Goal: Information Seeking & Learning: Learn about a topic

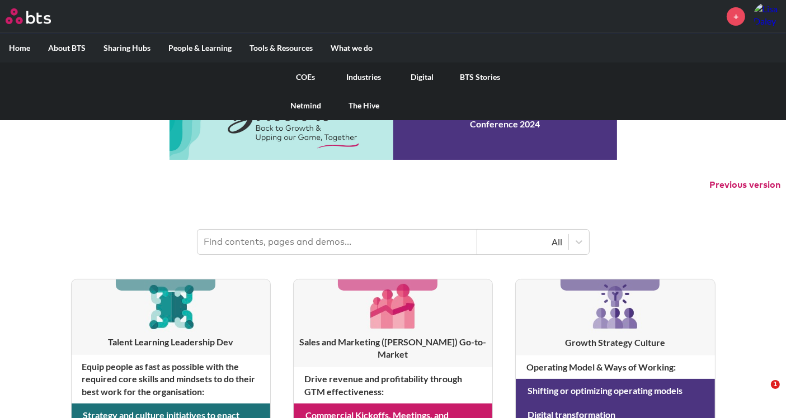
click at [305, 73] on link "COEs" at bounding box center [306, 77] width 58 height 29
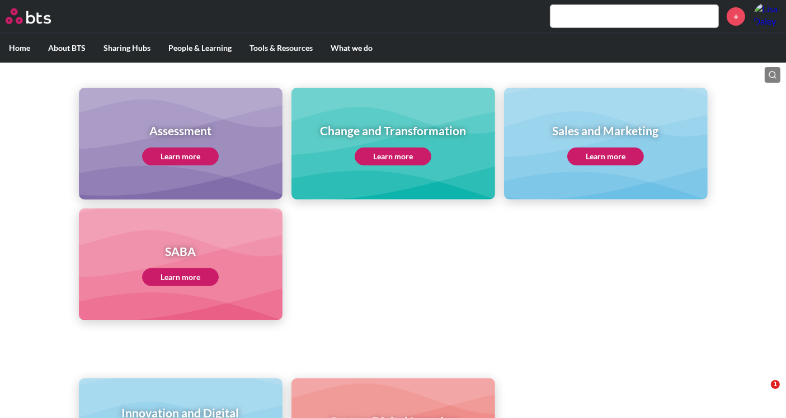
scroll to position [559, 0]
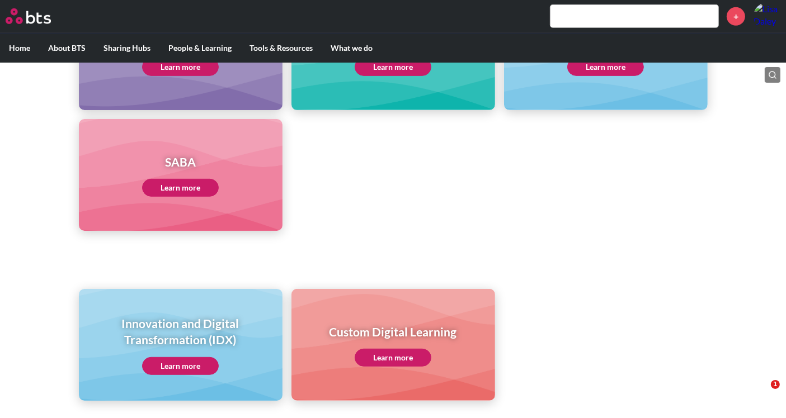
click at [197, 364] on link "Learn more" at bounding box center [180, 366] width 77 height 18
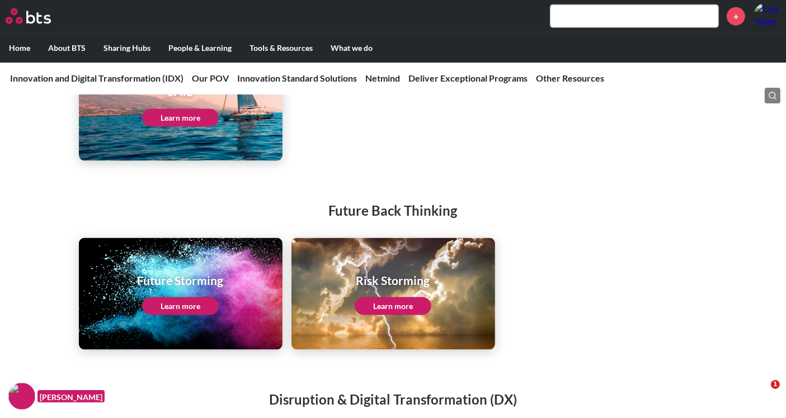
scroll to position [1616, 0]
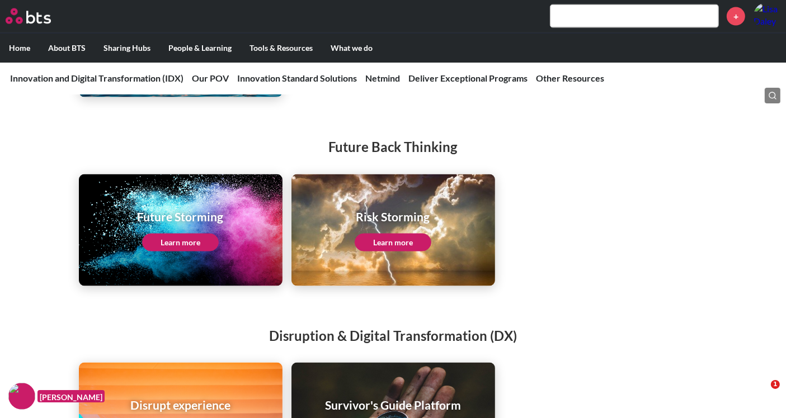
click at [199, 252] on link "Learn more" at bounding box center [180, 243] width 77 height 18
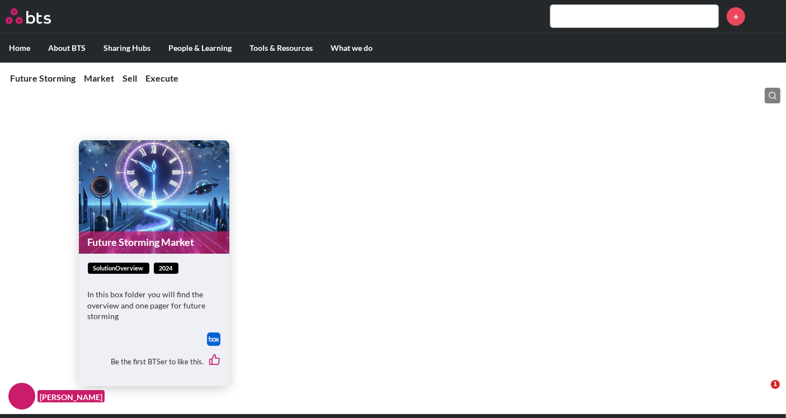
scroll to position [310, 0]
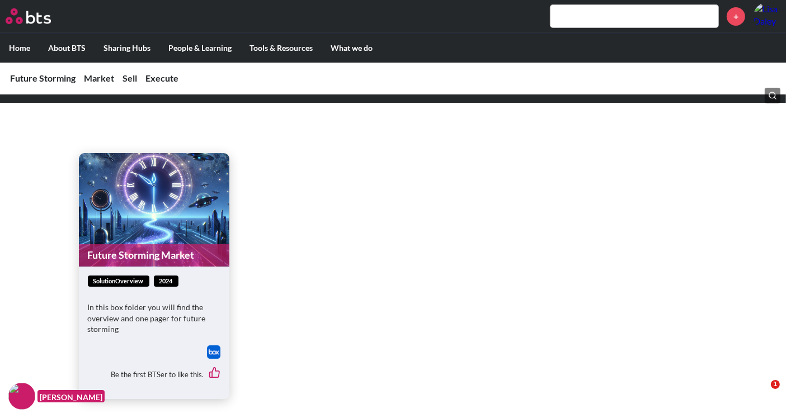
click at [151, 251] on link "Future Storming Market" at bounding box center [154, 255] width 150 height 22
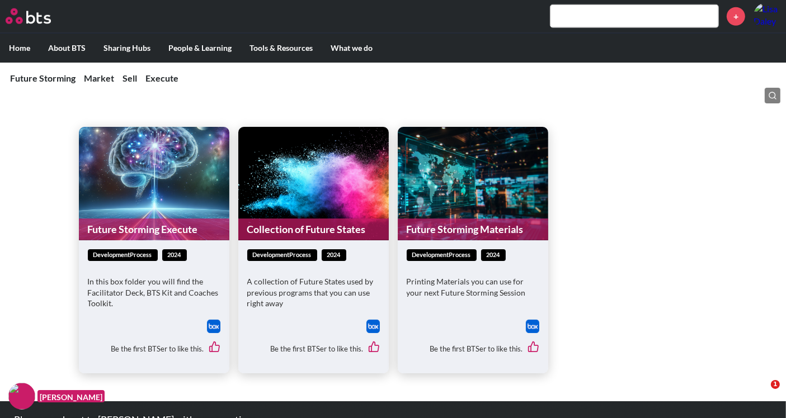
scroll to position [1119, 0]
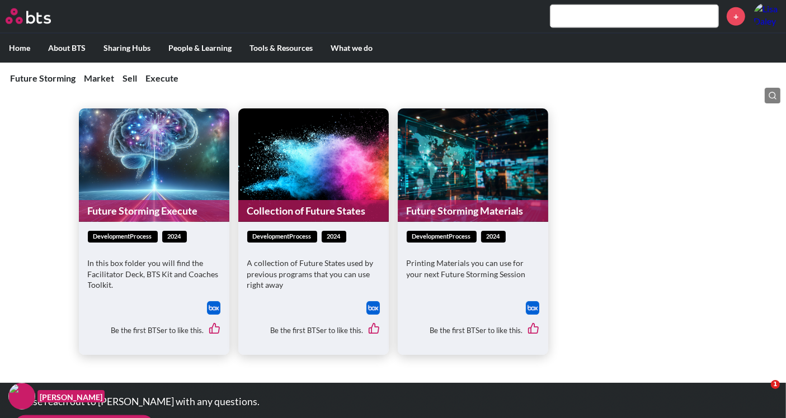
click at [293, 211] on link "Collection of Future States" at bounding box center [313, 211] width 150 height 22
